Goal: Information Seeking & Learning: Learn about a topic

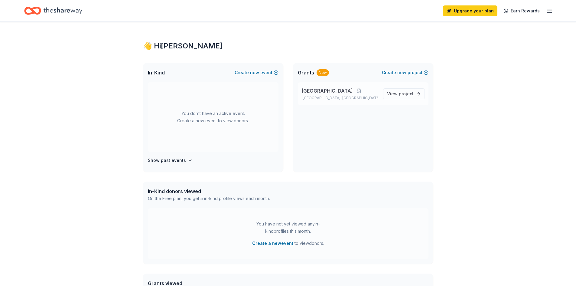
click at [347, 93] on span "[GEOGRAPHIC_DATA]" at bounding box center [326, 90] width 51 height 7
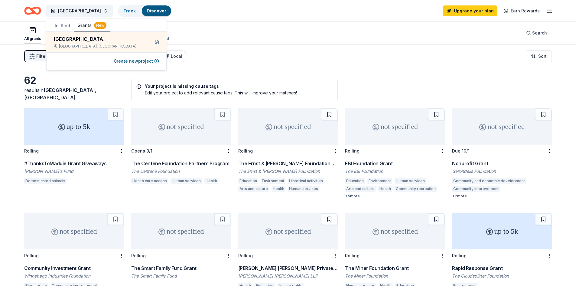
click at [219, 39] on div "All grants ≤ $5k $5k to $20k > $20k Unspecified Search" at bounding box center [288, 33] width 528 height 22
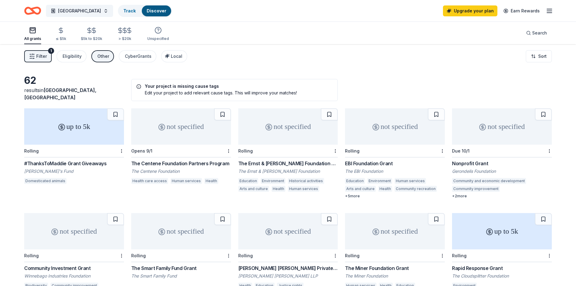
click at [59, 124] on icon at bounding box center [61, 126] width 7 height 7
click at [395, 123] on div "not specified" at bounding box center [395, 126] width 100 height 36
click at [36, 8] on icon "Home" at bounding box center [35, 11] width 9 height 6
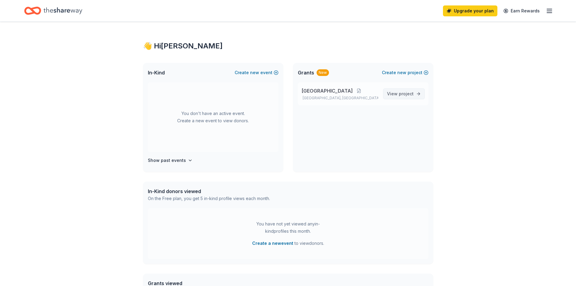
click at [396, 92] on span "View project" at bounding box center [400, 93] width 27 height 7
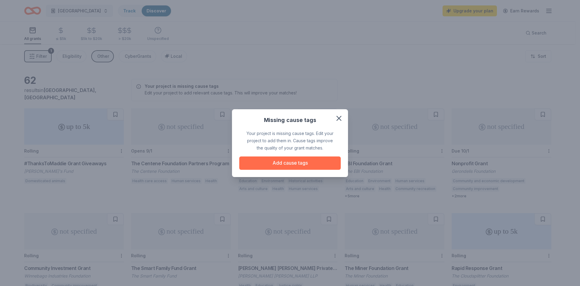
click at [334, 166] on button "Add cause tags" at bounding box center [290, 162] width 102 height 13
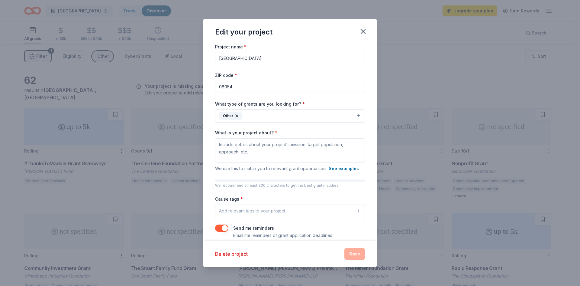
click at [356, 115] on button "Other" at bounding box center [290, 115] width 150 height 13
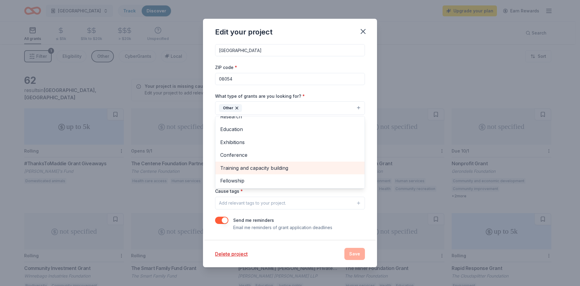
scroll to position [28, 0]
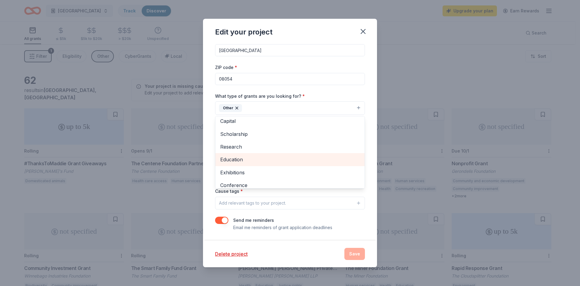
click at [255, 159] on span "Education" at bounding box center [290, 159] width 140 height 8
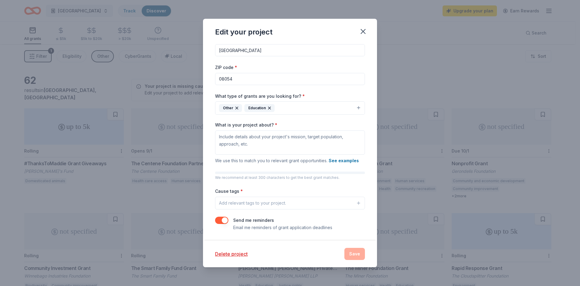
click at [270, 108] on icon "button" at bounding box center [269, 108] width 5 height 5
click at [361, 33] on icon "button" at bounding box center [363, 31] width 8 height 8
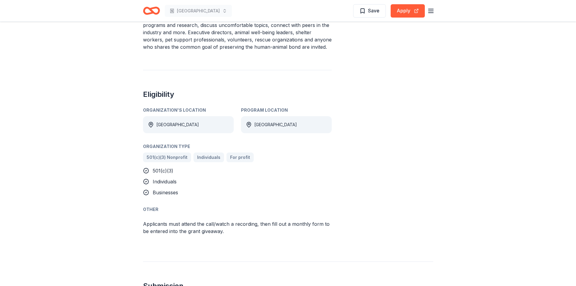
scroll to position [189, 0]
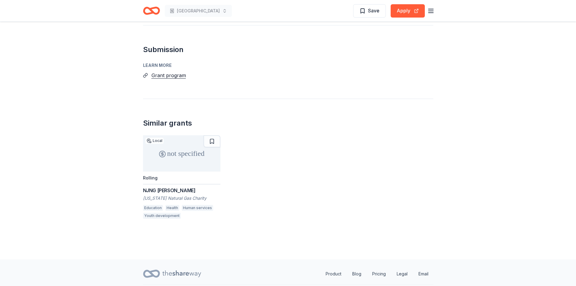
scroll to position [937, 0]
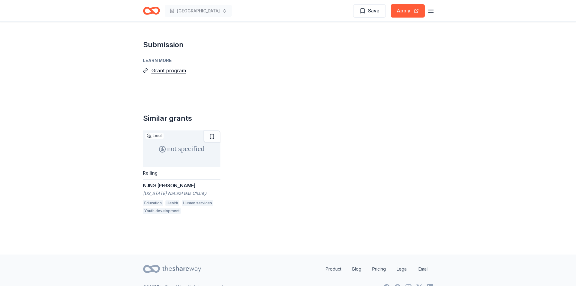
click at [184, 141] on div "not specified" at bounding box center [181, 148] width 77 height 36
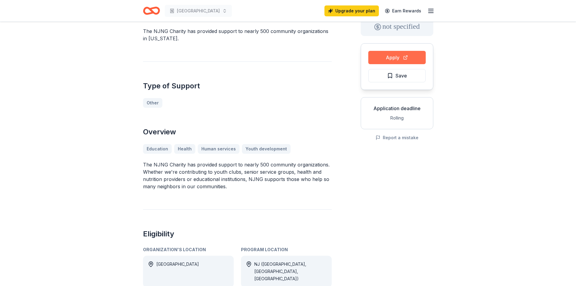
scroll to position [18, 0]
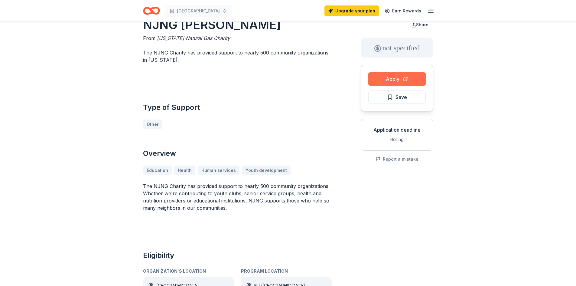
click at [405, 76] on button "Apply" at bounding box center [396, 78] width 57 height 13
